Goal: Task Accomplishment & Management: Use online tool/utility

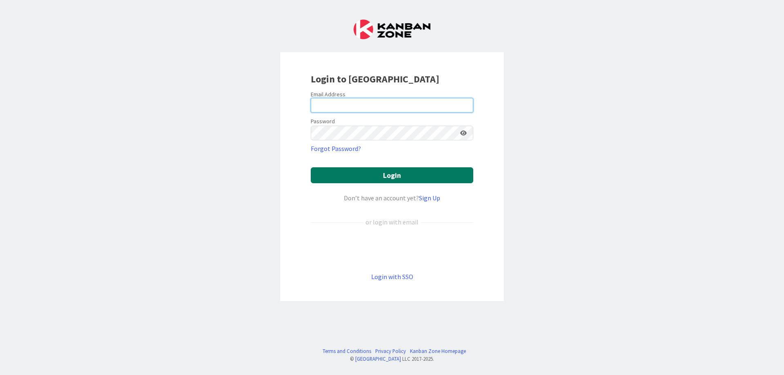
type input "[EMAIL_ADDRESS][DOMAIN_NAME]"
click at [385, 174] on button "Login" at bounding box center [392, 175] width 163 height 16
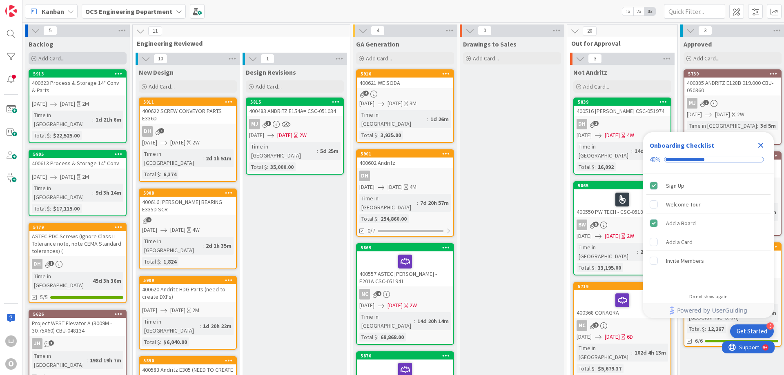
click at [46, 57] on span "Add Card..." at bounding box center [51, 58] width 26 height 7
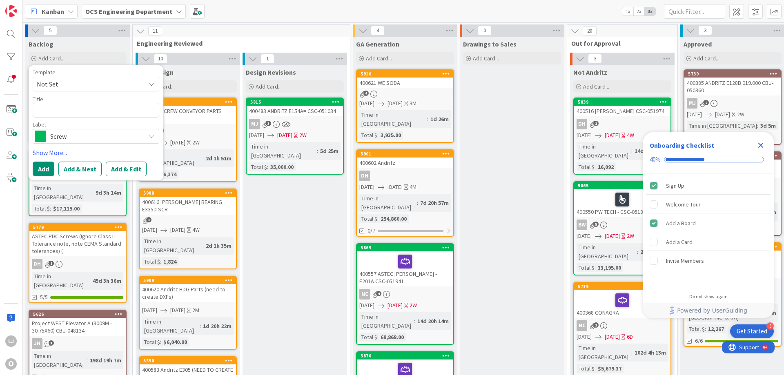
type textarea "x"
type textarea "4"
type textarea "x"
type textarea "40"
type textarea "x"
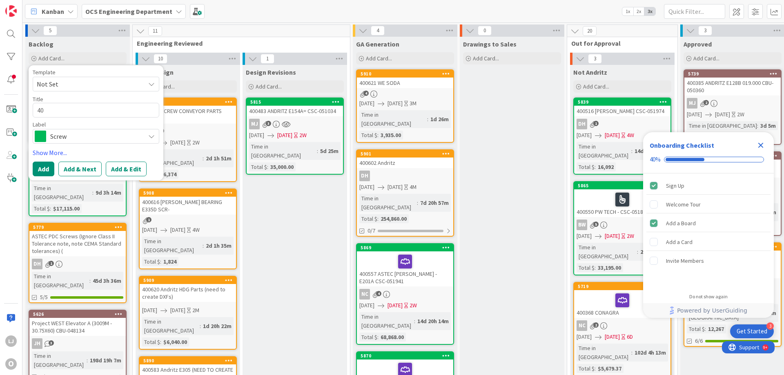
type textarea "400"
type textarea "x"
type textarea "4006"
type textarea "x"
type textarea "40062"
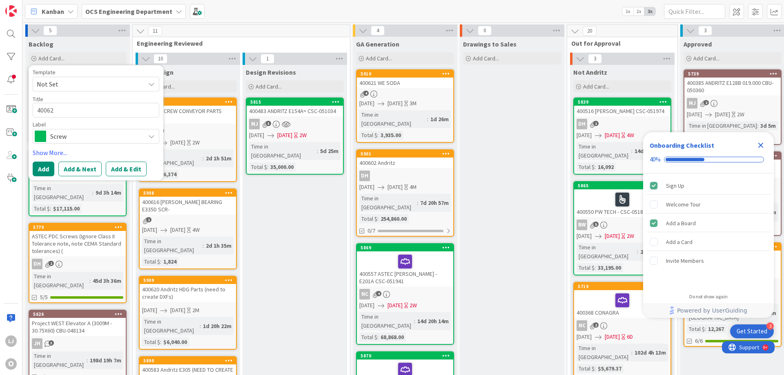
type textarea "x"
type textarea "400627"
type textarea "x"
type textarea "400627"
type textarea "x"
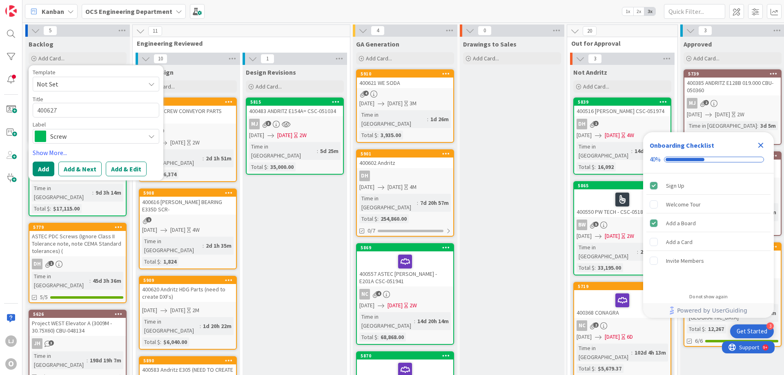
type textarea "400627 A"
type textarea "x"
type textarea "400627 An"
type textarea "x"
type textarea "400627 And"
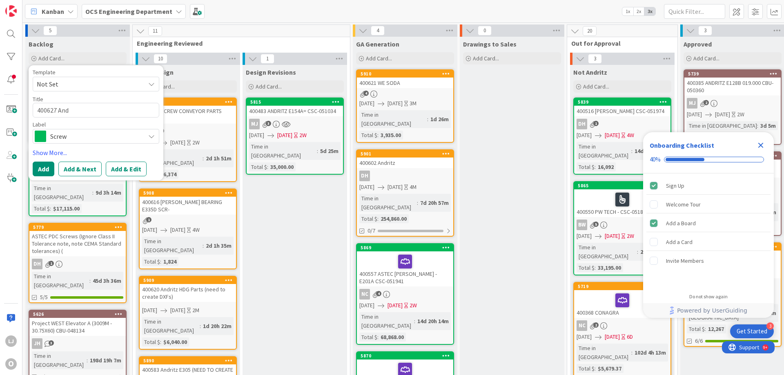
type textarea "x"
type textarea "400627 Andr"
type textarea "x"
type textarea "400627 Andri"
type textarea "x"
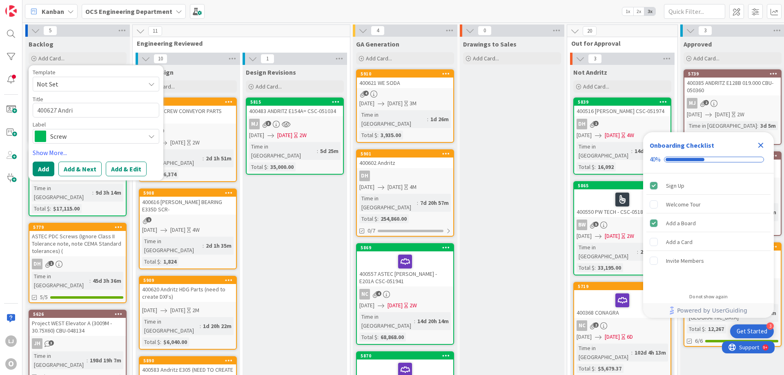
type textarea "400627 Andrit"
type textarea "x"
type textarea "400627 Andritz"
type textarea "x"
type textarea "400627 Andritz R"
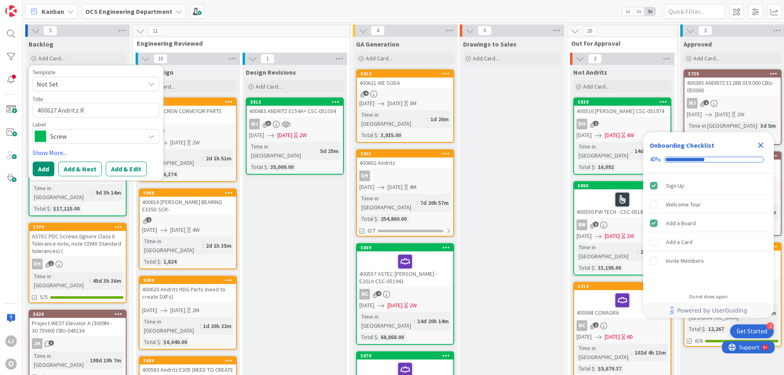
type textarea "x"
type textarea "400627 [PERSON_NAME]"
type textarea "x"
type textarea "400627 [PERSON_NAME]"
type textarea "x"
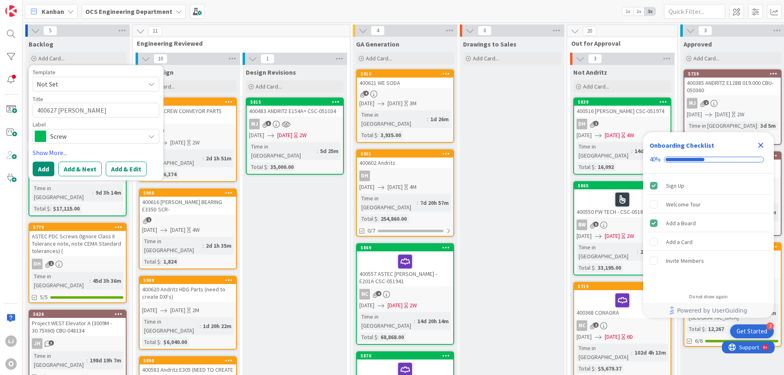
type textarea "400627 Andritz Roll"
type textarea "x"
type textarea "400627 Andritz [PERSON_NAME]"
type textarea "x"
type textarea "400627 Andritz Roller"
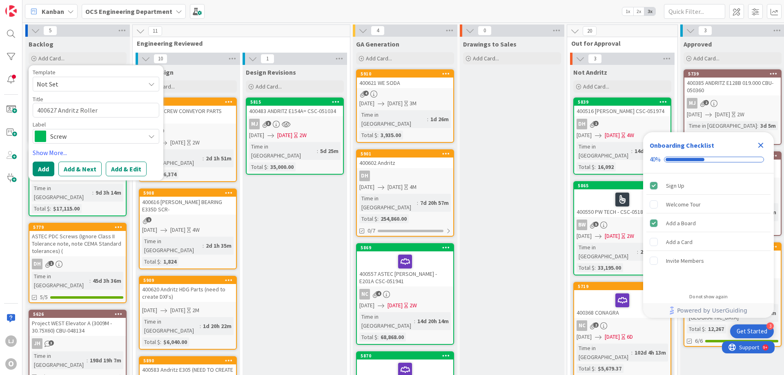
type textarea "x"
type textarea "400627 Andritz Rollers"
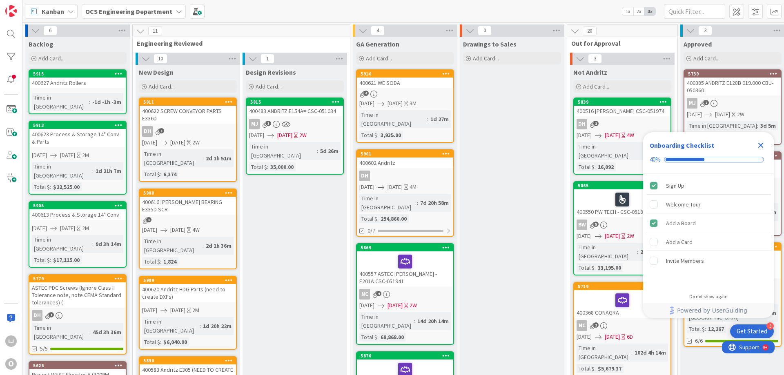
click at [63, 83] on div "400627 Andritz Rollers" at bounding box center [77, 83] width 96 height 11
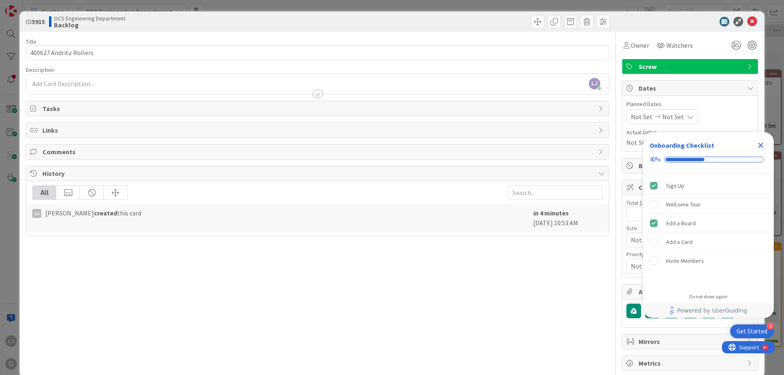
click at [761, 146] on icon "Close Checklist" at bounding box center [760, 145] width 5 height 5
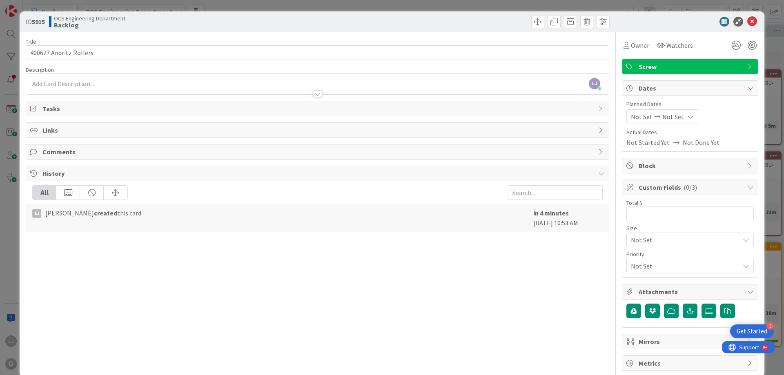
click at [640, 114] on span "Not Set" at bounding box center [642, 117] width 22 height 10
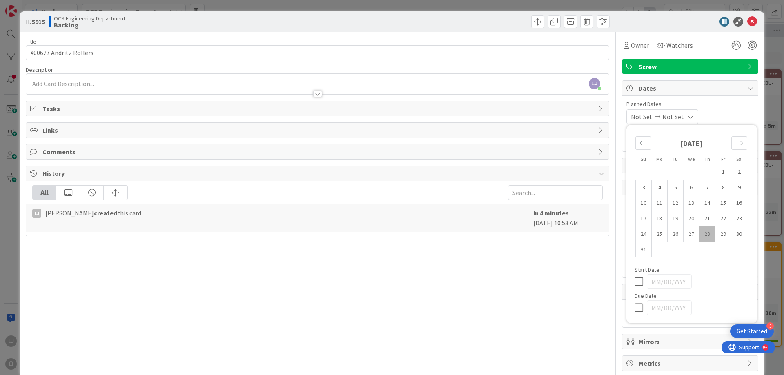
click at [700, 231] on td "28" at bounding box center [708, 235] width 16 height 16
type input "[DATE]"
click at [682, 116] on span "Not Set" at bounding box center [671, 117] width 22 height 10
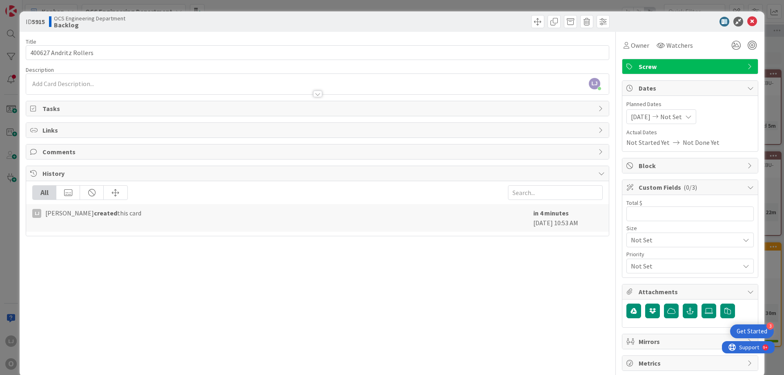
click at [692, 117] on icon at bounding box center [688, 117] width 7 height 7
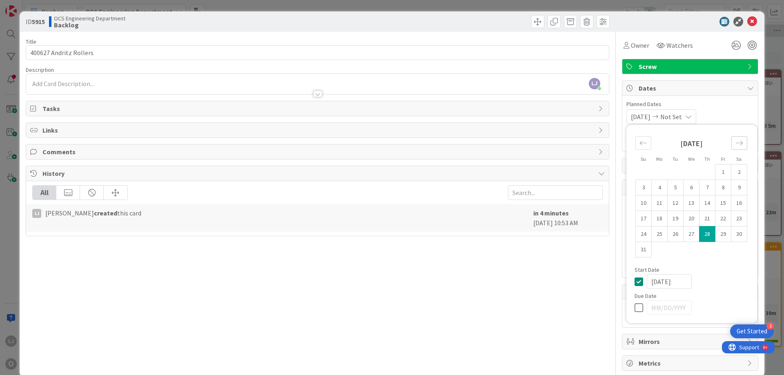
click at [736, 143] on icon "Move forward to switch to the next month." at bounding box center [740, 143] width 8 height 8
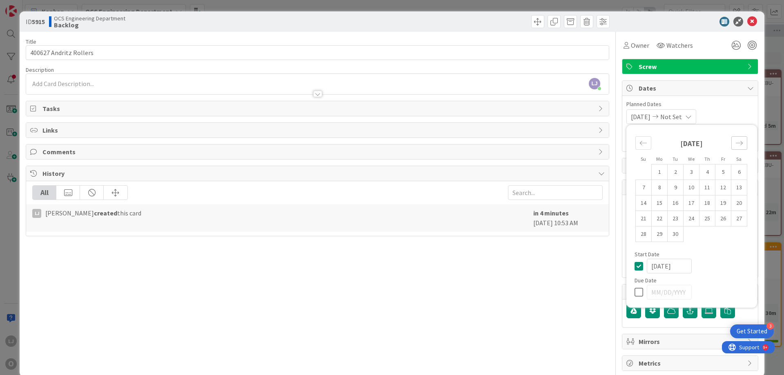
click at [736, 143] on icon "Move forward to switch to the next month." at bounding box center [740, 143] width 8 height 8
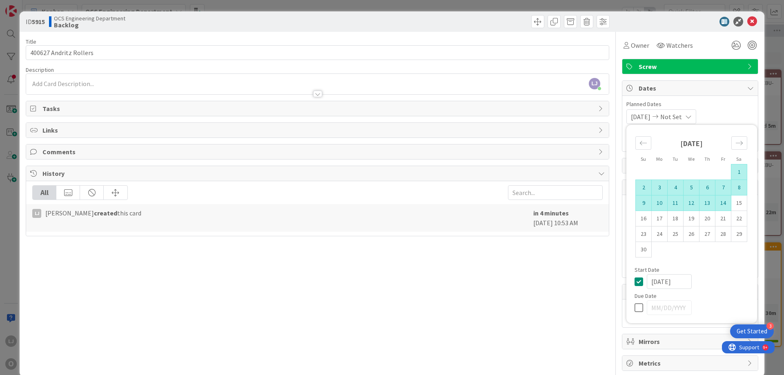
click at [716, 201] on td "14" at bounding box center [723, 204] width 16 height 16
type input "[DATE]"
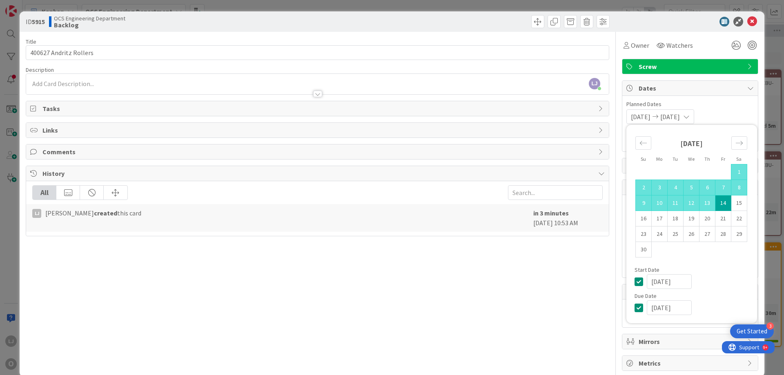
click at [720, 111] on div "[DATE] [DATE] Su Mo Tu We Th Fr Sa [DATE] 1 2 3 4 5 6 7 8 9 10 11 12 13 14 15 1…" at bounding box center [689, 116] width 127 height 15
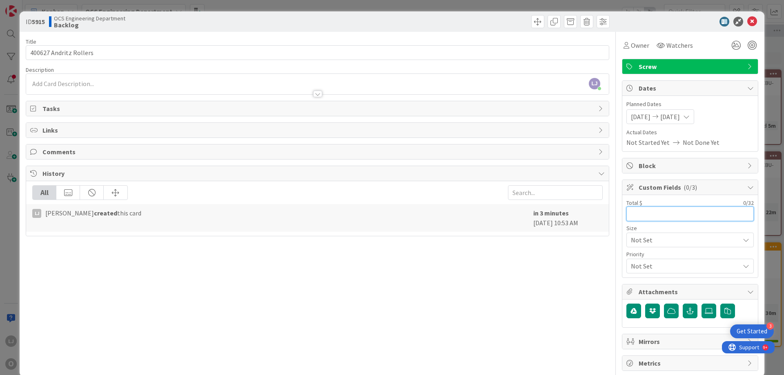
click at [632, 215] on input "text" at bounding box center [689, 214] width 127 height 15
type input "$189,150.00"
click at [747, 17] on icon at bounding box center [752, 22] width 10 height 10
